Goal: Information Seeking & Learning: Learn about a topic

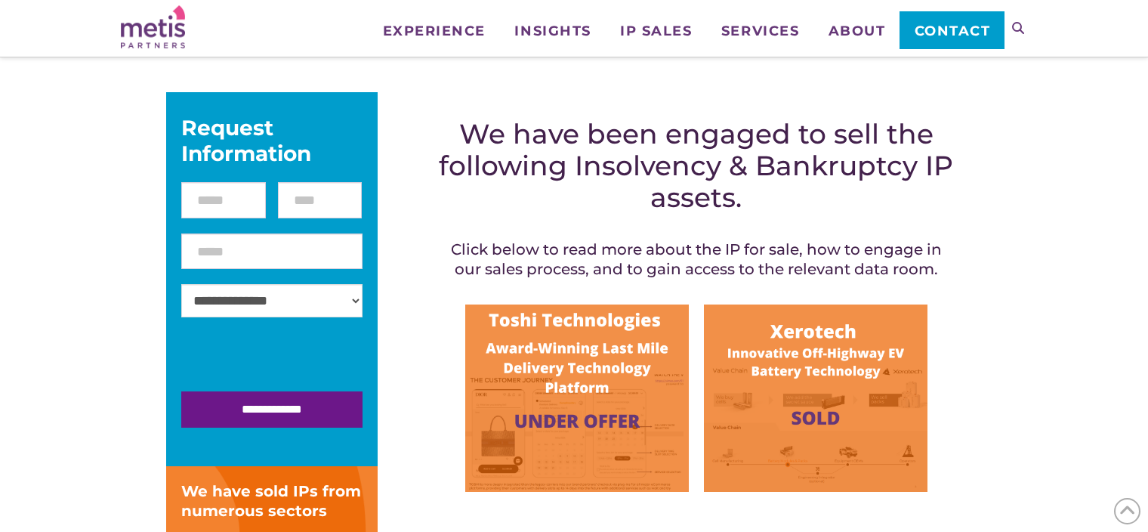
scroll to position [378, 0]
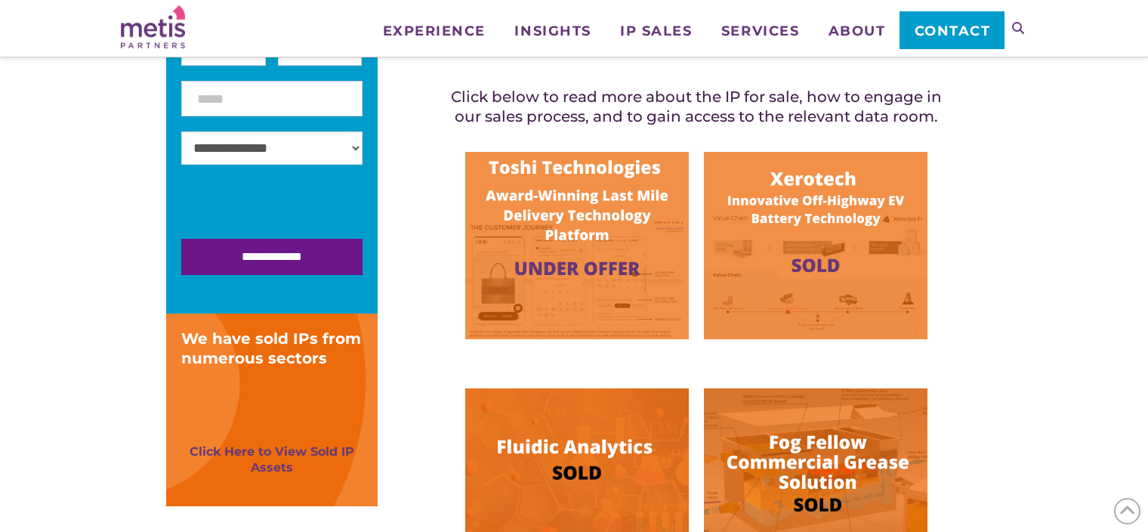
drag, startPoint x: 640, startPoint y: 212, endPoint x: 616, endPoint y: 185, distance: 36.4
click at [616, 185] on img at bounding box center [577, 245] width 224 height 187
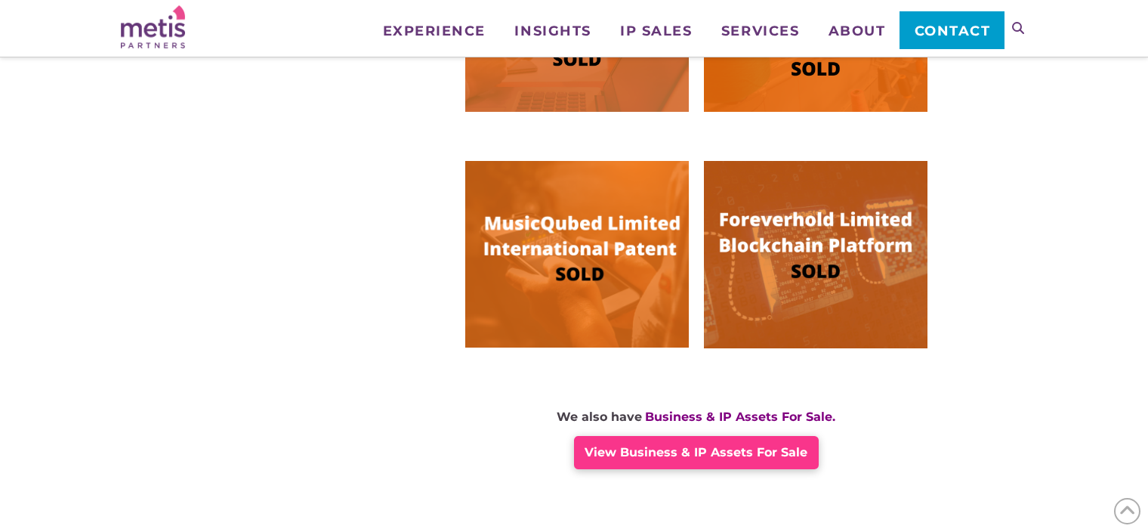
scroll to position [1208, 0]
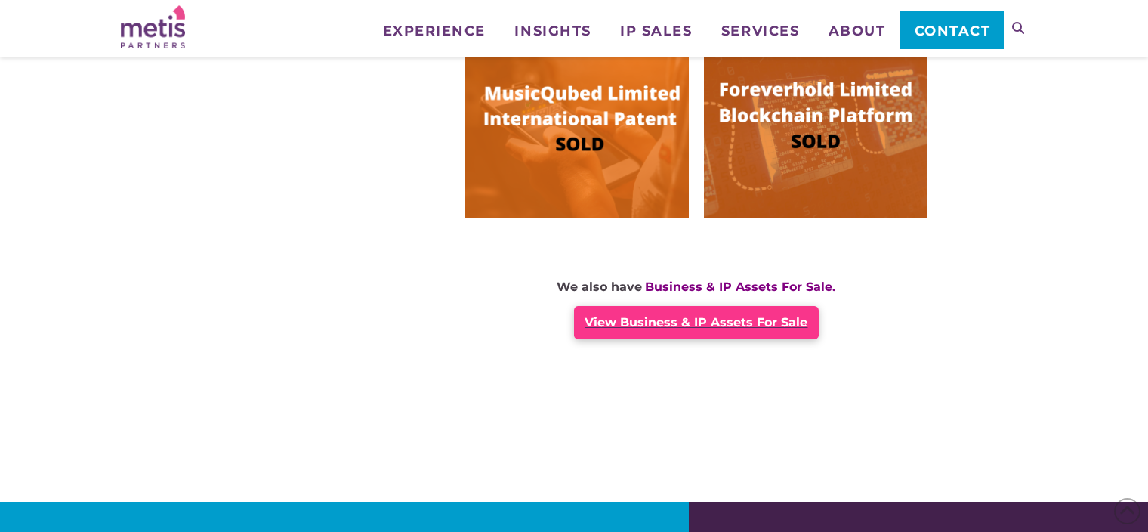
click at [778, 322] on span "View Business & IP Assets For Sale" at bounding box center [695, 322] width 223 height 14
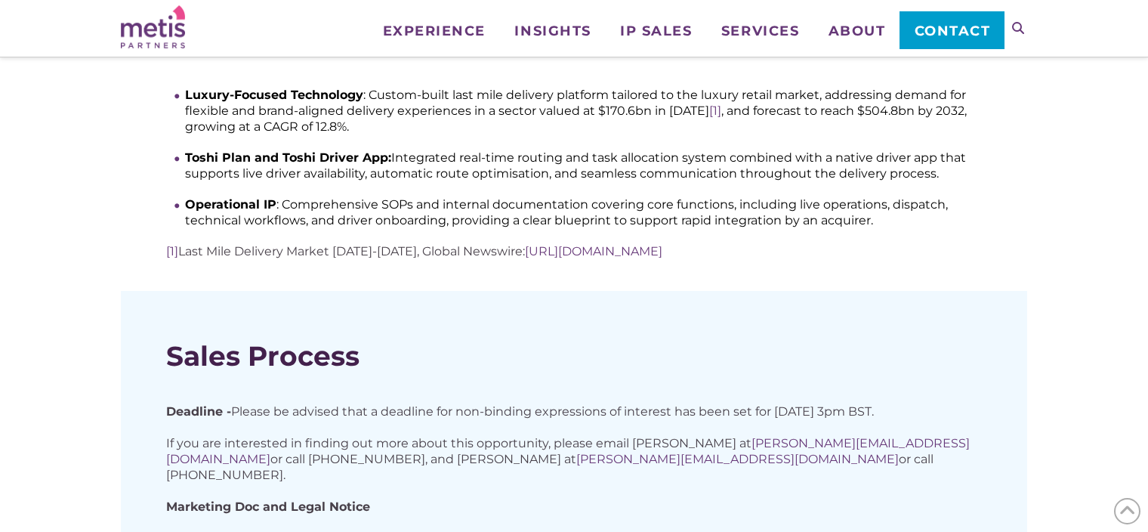
scroll to position [831, 0]
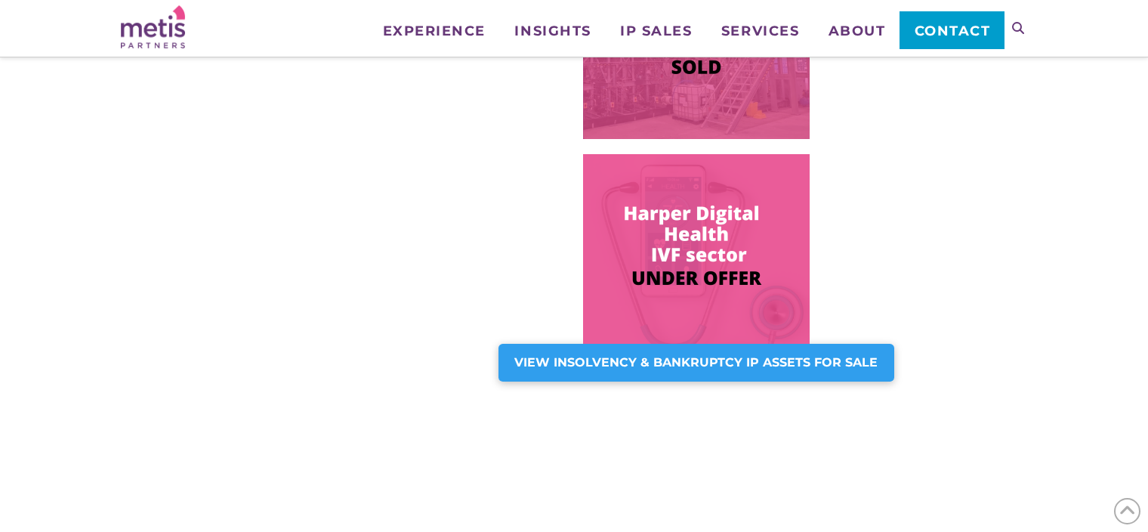
scroll to position [1208, 0]
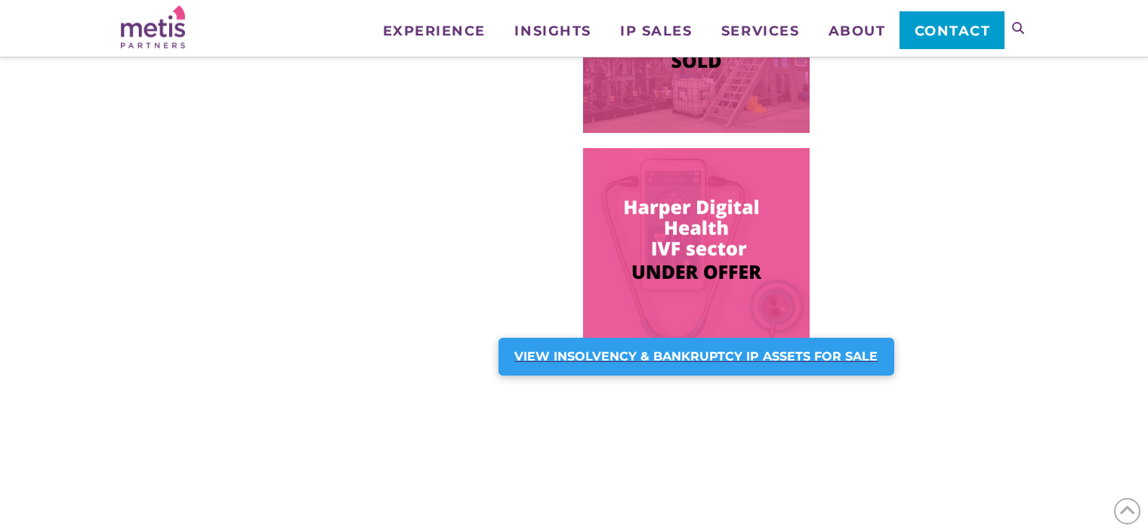
click at [798, 364] on div "VIEW INSOLVENCY & BANKRUPTCY IP ASSETS FOR SALE" at bounding box center [696, 357] width 396 height 38
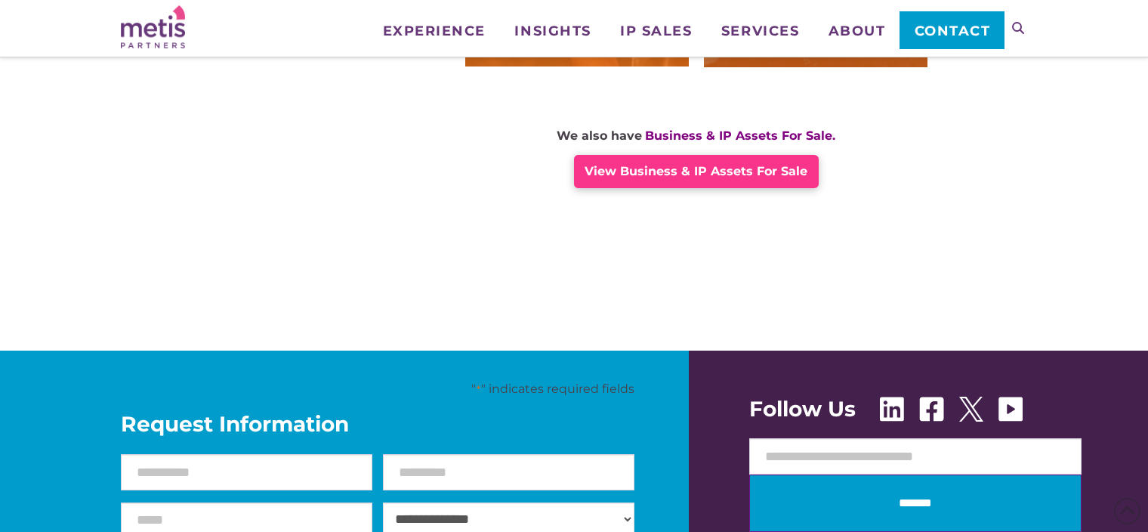
scroll to position [831, 0]
